Goal: Transaction & Acquisition: Purchase product/service

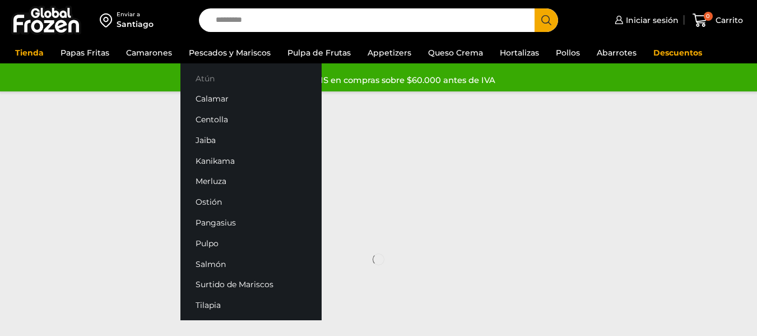
click at [235, 77] on link "Atún" at bounding box center [250, 78] width 141 height 21
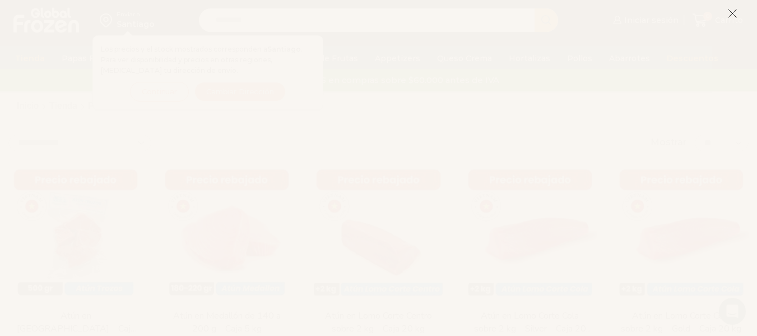
click at [732, 11] on icon at bounding box center [732, 13] width 10 height 10
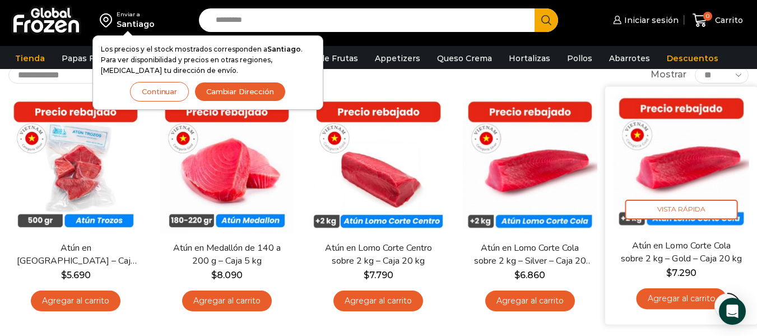
scroll to position [76, 0]
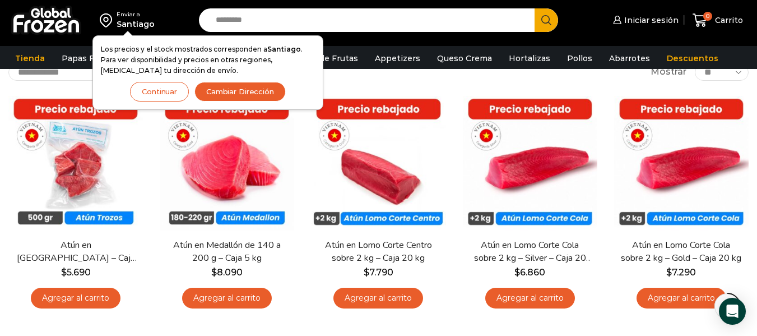
click at [447, 78] on div "**********" at bounding box center [378, 72] width 740 height 17
